Goal: Navigation & Orientation: Find specific page/section

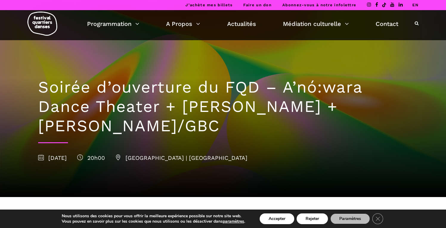
click at [417, 8] on li "EN" at bounding box center [416, 5] width 6 height 10
click at [417, 7] on li "EN" at bounding box center [416, 5] width 6 height 10
click at [416, 5] on link "EN" at bounding box center [416, 5] width 6 height 4
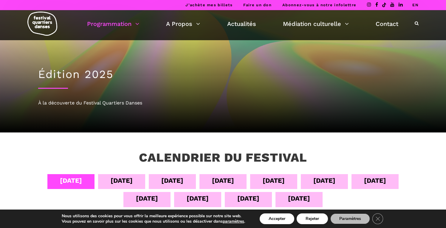
click at [415, 8] on li "EN" at bounding box center [416, 5] width 6 height 10
click at [416, 6] on link "EN" at bounding box center [416, 5] width 6 height 4
